Goal: Find specific page/section: Find specific page/section

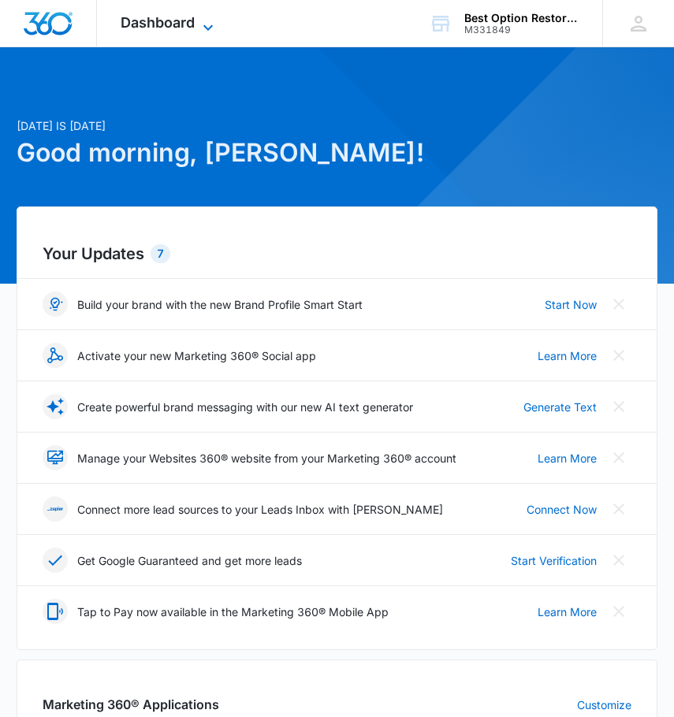
click at [188, 26] on span "Dashboard" at bounding box center [158, 22] width 74 height 17
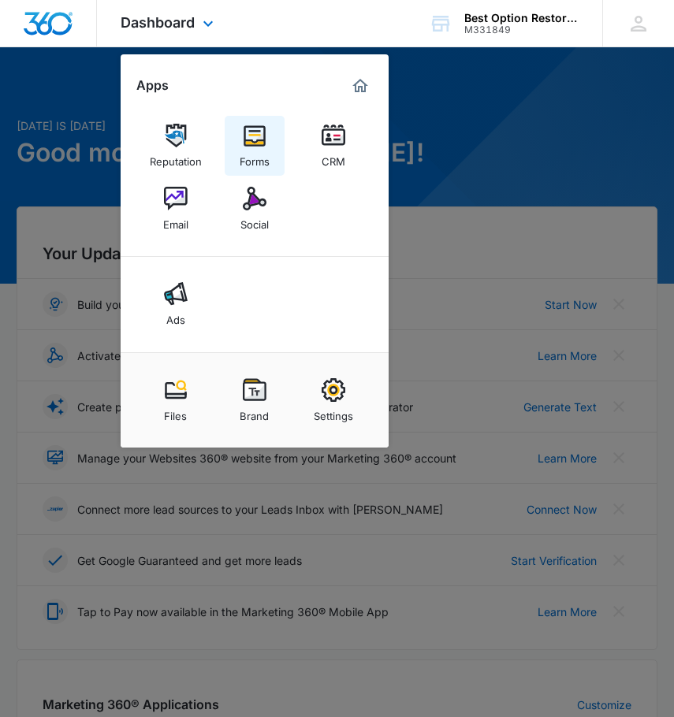
click at [259, 148] on div "Forms" at bounding box center [255, 157] width 30 height 20
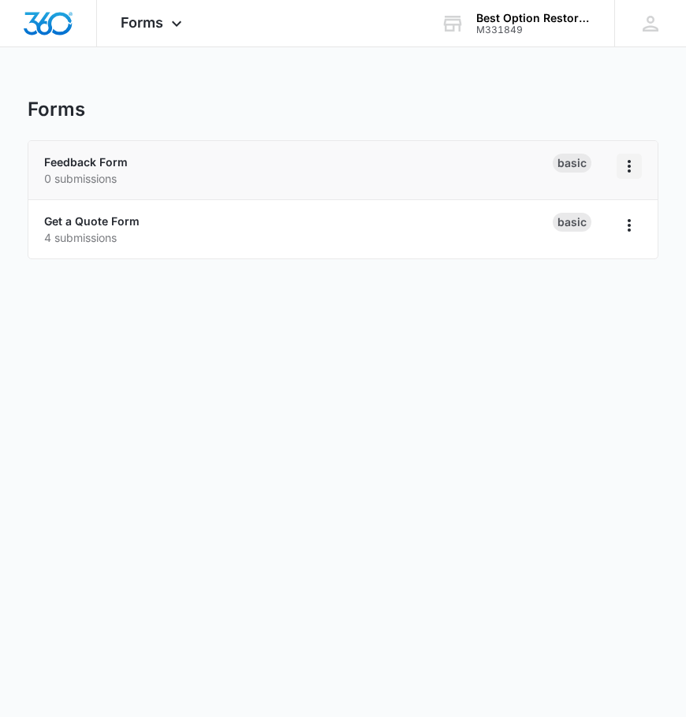
click at [631, 169] on icon "Overflow Menu" at bounding box center [629, 166] width 19 height 19
click at [552, 363] on body "Forms Apps Reputation Forms CRM Email Social Ads Files Brand Settings AI Assist…" at bounding box center [343, 358] width 686 height 717
click at [156, 30] on span "Forms" at bounding box center [142, 22] width 43 height 17
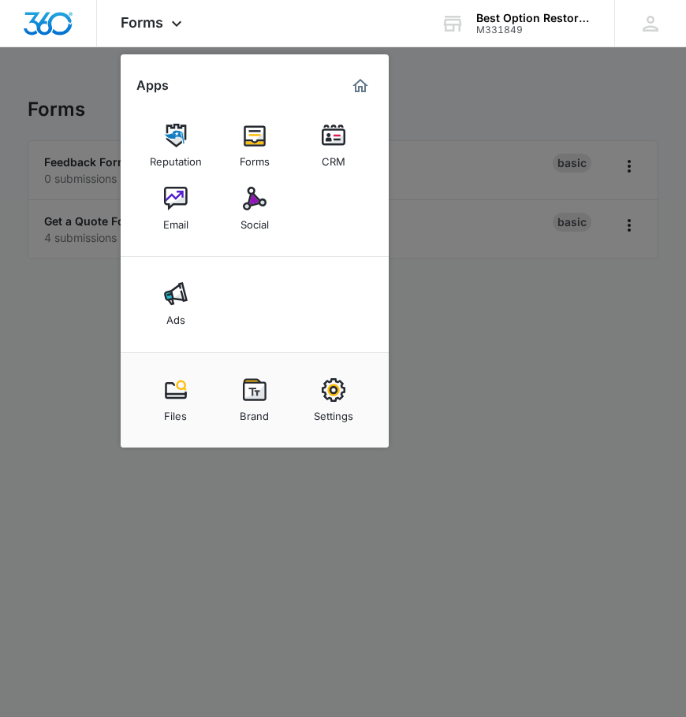
click at [526, 90] on div at bounding box center [343, 358] width 686 height 717
